Goal: Task Accomplishment & Management: Use online tool/utility

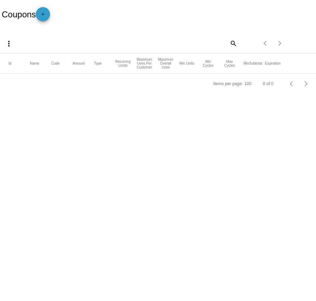
click at [47, 21] on span "add" at bounding box center [43, 15] width 9 height 17
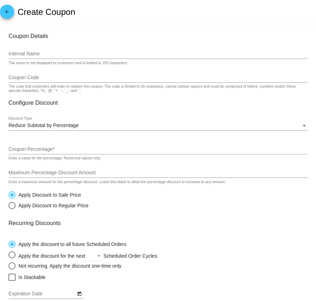
click at [62, 54] on input "Internal Name" at bounding box center [158, 54] width 299 height 6
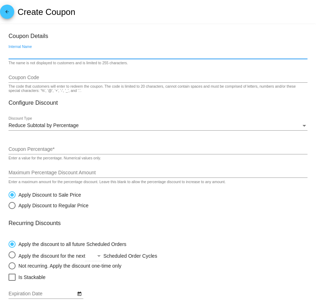
paste input "[EMAIL_ADDRESS][DOMAIN_NAME]"
drag, startPoint x: 70, startPoint y: 55, endPoint x: -5, endPoint y: 54, distance: 74.8
click at [0, 54] on html "arrow_back Create Coupon Coupon Details [EMAIL_ADDRESS][DOMAIN_NAME] Internal N…" at bounding box center [158, 150] width 316 height 301
click at [55, 62] on div "The name is not displayed to customers and is limited to 255 characters." at bounding box center [68, 63] width 119 height 4
drag, startPoint x: 64, startPoint y: 57, endPoint x: 1, endPoint y: 58, distance: 63.1
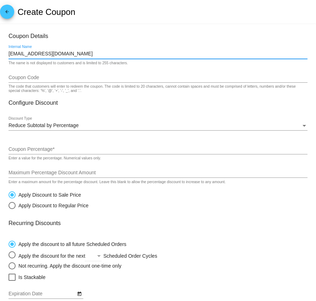
click at [1, 58] on mat-card "Coupon Details [EMAIL_ADDRESS][DOMAIN_NAME] Internal Name The name is not displ…" at bounding box center [158, 229] width 316 height 410
paste input "DRJONES"
drag, startPoint x: 92, startPoint y: 55, endPoint x: -7, endPoint y: 55, distance: 98.5
click at [0, 55] on html "arrow_back Create Coupon Coupon Details [EMAIL_ADDRESS] Internal Name The name …" at bounding box center [158, 150] width 316 height 301
paste input
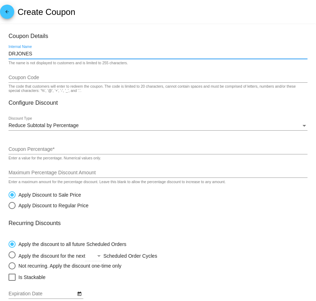
type input "DRJONES"
click at [14, 75] on div "Coupon Code" at bounding box center [158, 76] width 299 height 14
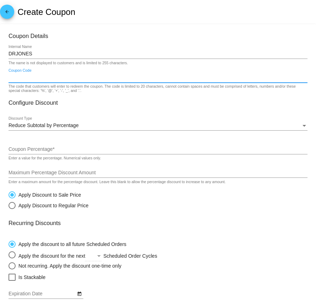
paste input "DRJONES"
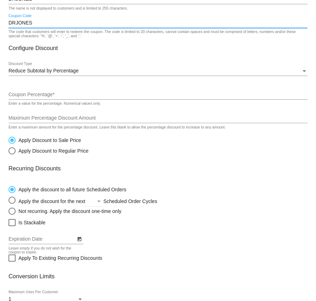
scroll to position [55, 0]
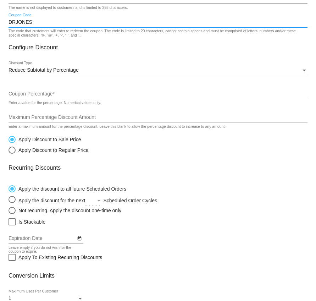
type input "DRJONES"
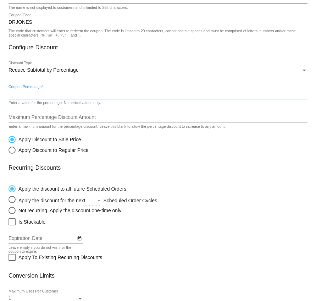
click at [21, 94] on input "Coupon Percentage *" at bounding box center [158, 94] width 299 height 6
type input "5"
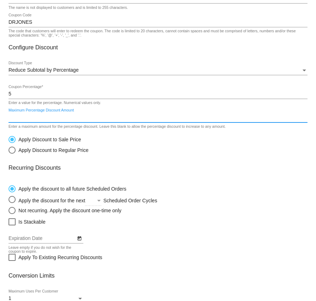
click at [22, 117] on input "Maximum Percentage Discount Amount" at bounding box center [158, 117] width 299 height 6
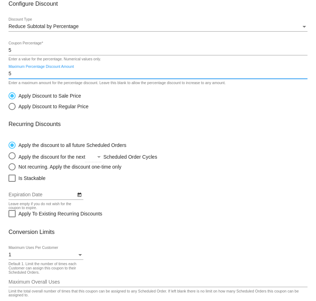
scroll to position [136, 0]
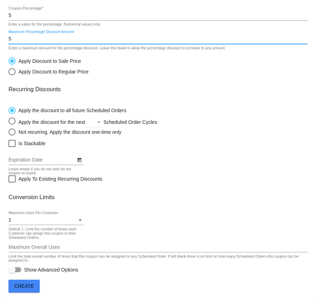
type input "5"
click at [15, 220] on div "1" at bounding box center [43, 220] width 68 height 6
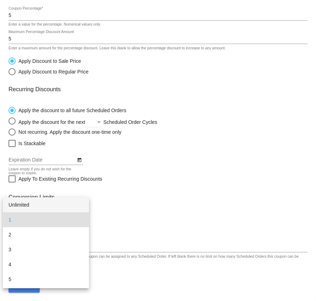
click at [25, 206] on span "Unlimited" at bounding box center [46, 204] width 75 height 15
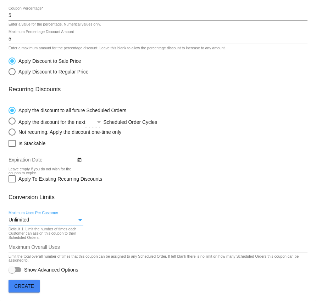
click at [30, 285] on span "Create" at bounding box center [24, 286] width 20 height 6
